Goal: Information Seeking & Learning: Find specific page/section

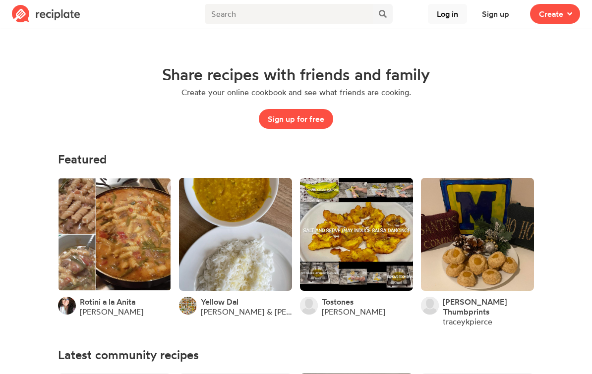
click at [448, 17] on button "Log in" at bounding box center [447, 14] width 39 height 20
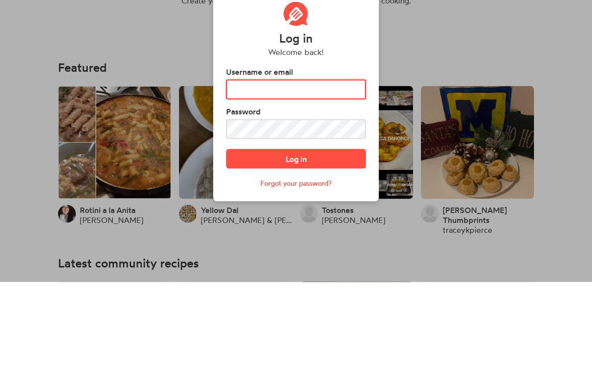
type input "FEARENGIRL3"
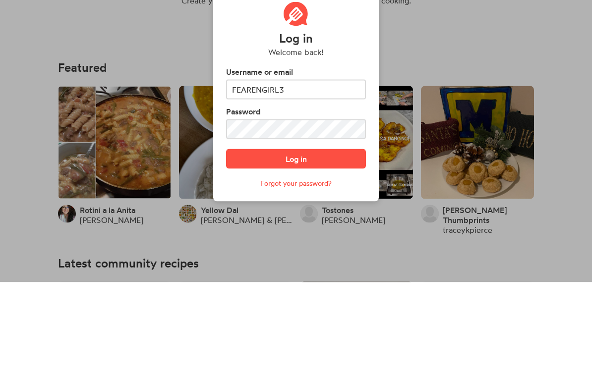
click at [296, 241] on button "Log in" at bounding box center [296, 251] width 140 height 20
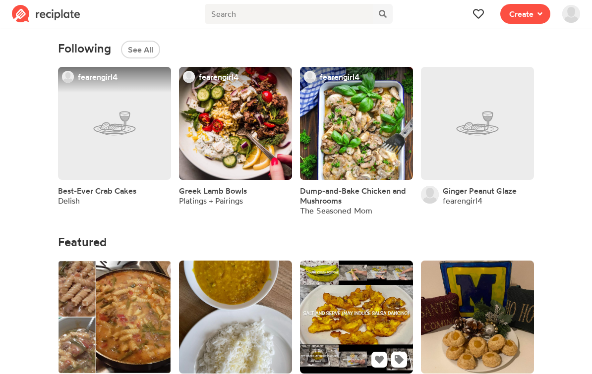
click at [317, 270] on link at bounding box center [356, 317] width 113 height 113
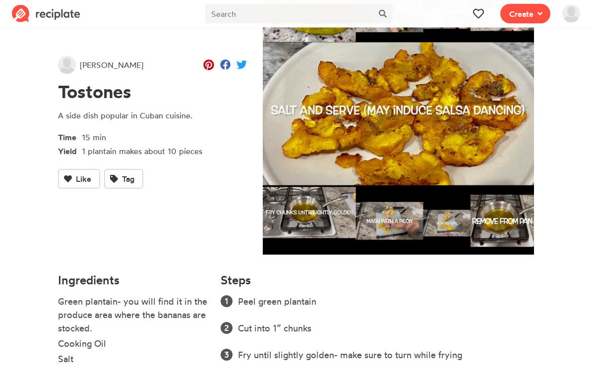
scroll to position [51, 0]
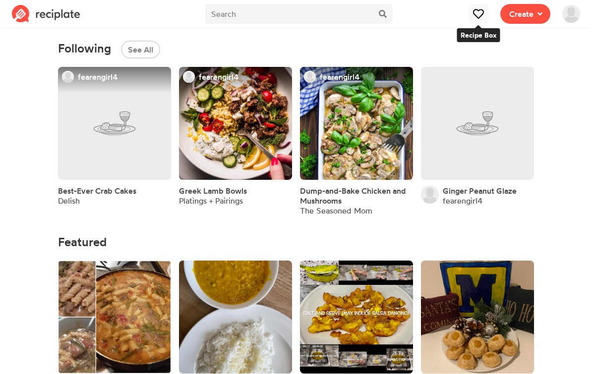
click at [480, 13] on icon at bounding box center [478, 13] width 10 height 10
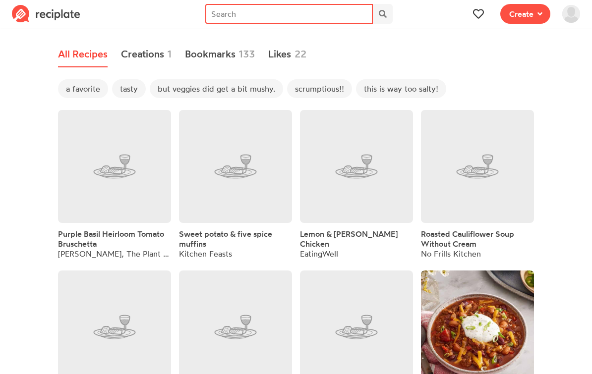
click at [252, 19] on input "text" at bounding box center [289, 14] width 168 height 20
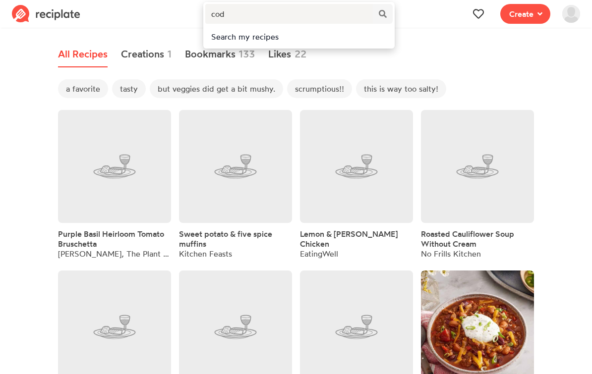
click at [221, 39] on div "Search my recipes" at bounding box center [299, 37] width 176 height 12
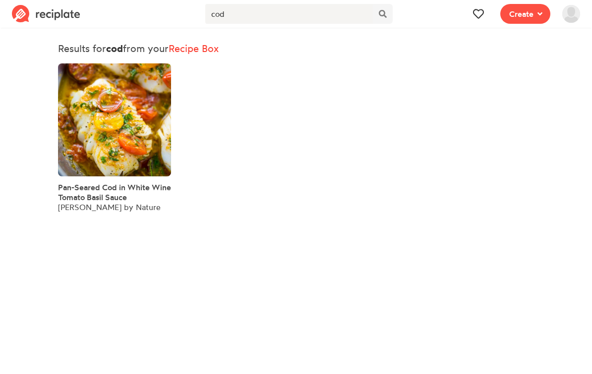
click at [130, 187] on span "Pan-Seared Cod in White Wine Tomato Basil Sauce" at bounding box center [114, 193] width 113 height 20
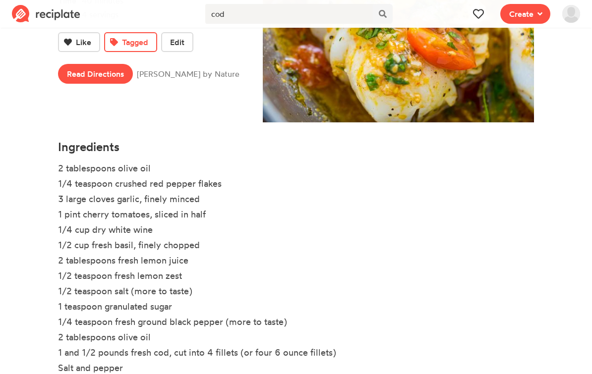
scroll to position [200, 0]
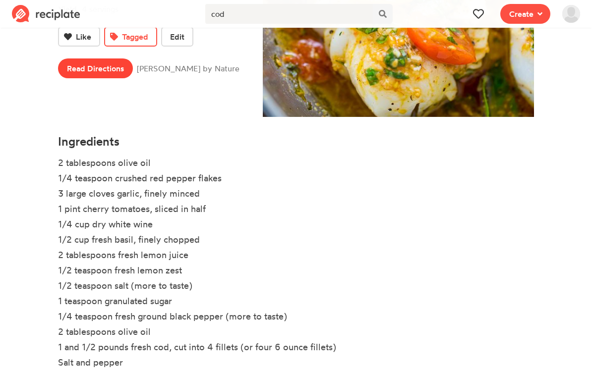
click at [111, 68] on link "Read Directions" at bounding box center [95, 69] width 75 height 20
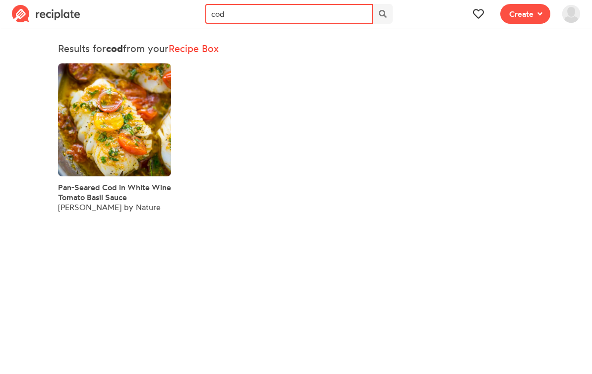
click at [330, 13] on input "cod" at bounding box center [289, 14] width 168 height 20
type input "c"
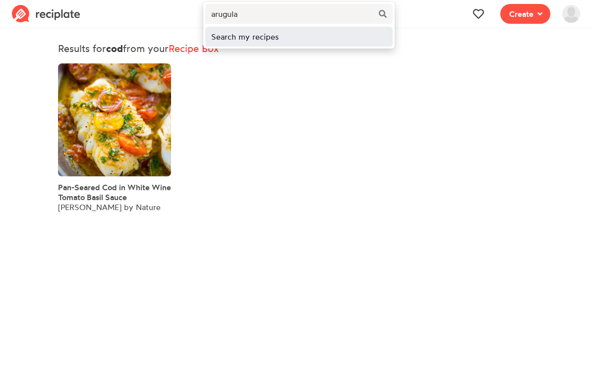
click at [261, 45] on div "Search my recipes" at bounding box center [298, 37] width 187 height 20
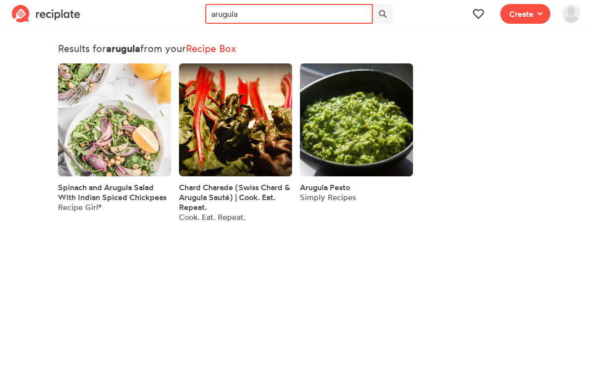
click at [270, 14] on input "arugula" at bounding box center [289, 14] width 168 height 20
type input "a"
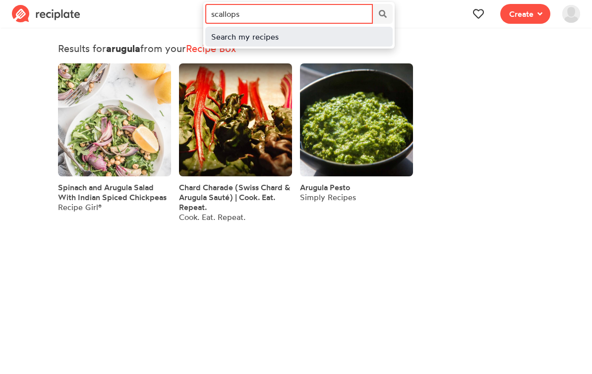
type input "scallops"
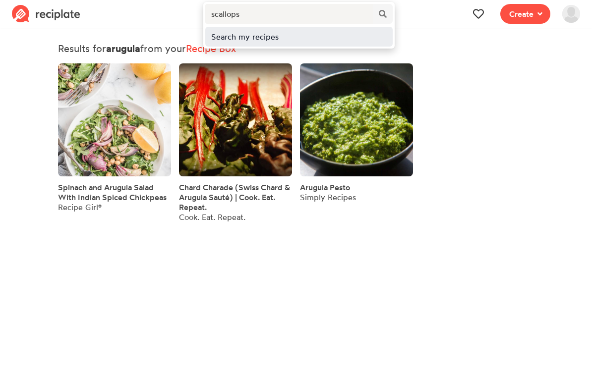
click at [264, 34] on div "Search my recipes" at bounding box center [299, 37] width 176 height 12
